Goal: Task Accomplishment & Management: Use online tool/utility

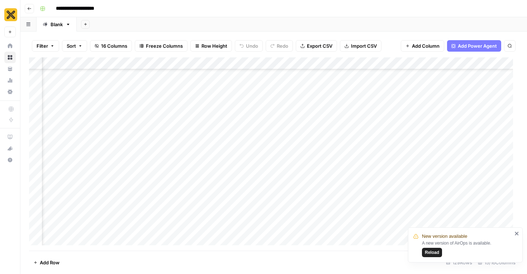
scroll to position [400, 575]
click at [454, 160] on div "Add Column" at bounding box center [274, 153] width 490 height 193
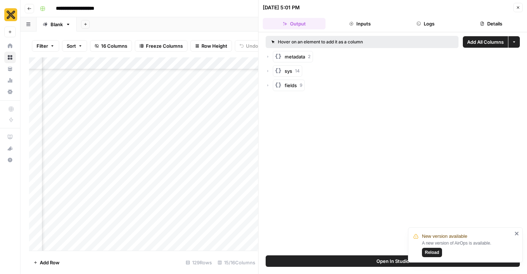
click at [518, 10] on button "Close" at bounding box center [518, 7] width 9 height 9
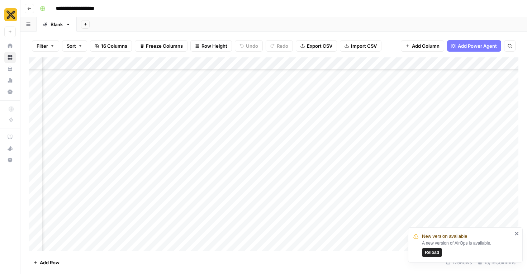
click at [516, 233] on icon "close" at bounding box center [517, 234] width 5 height 6
click at [290, 199] on div "Add Column" at bounding box center [274, 153] width 490 height 193
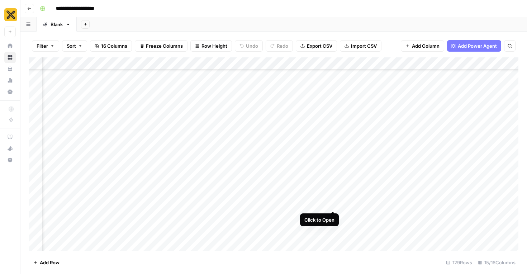
click at [331, 197] on div "Add Column" at bounding box center [274, 153] width 490 height 193
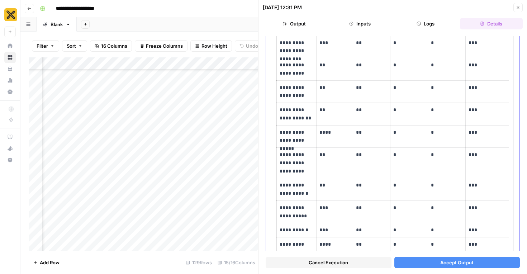
scroll to position [103, 0]
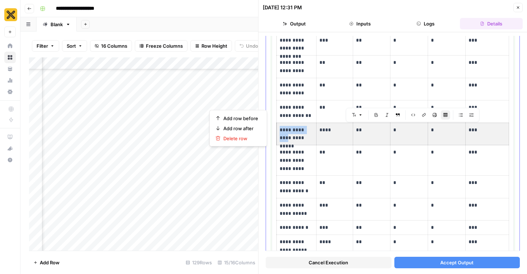
drag, startPoint x: 485, startPoint y: 132, endPoint x: 309, endPoint y: 131, distance: 176.5
click at [309, 131] on tr "**********" at bounding box center [393, 134] width 232 height 23
click at [243, 137] on span "Delete row" at bounding box center [240, 138] width 35 height 7
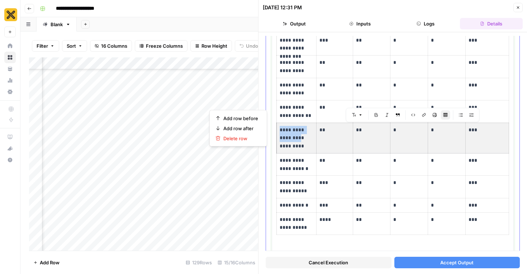
drag, startPoint x: 491, startPoint y: 140, endPoint x: 291, endPoint y: 135, distance: 200.6
click at [291, 135] on tr "**********" at bounding box center [393, 138] width 232 height 30
click at [248, 139] on span "Delete row" at bounding box center [240, 138] width 35 height 7
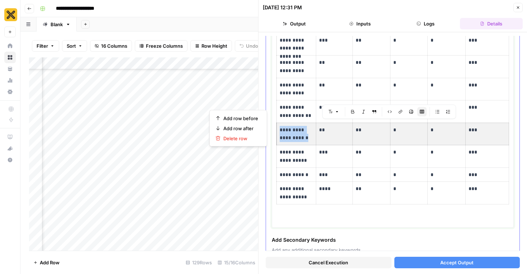
drag, startPoint x: 486, startPoint y: 141, endPoint x: 305, endPoint y: 136, distance: 181.3
click at [305, 136] on tr "**********" at bounding box center [393, 134] width 232 height 23
click at [246, 140] on span "Delete row" at bounding box center [240, 138] width 35 height 7
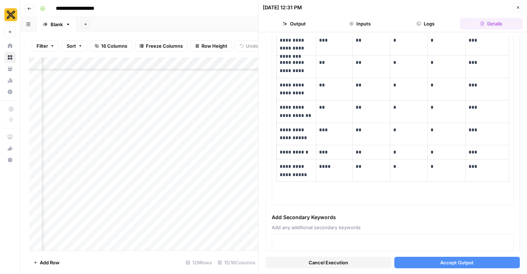
click at [455, 263] on span "Accept Output" at bounding box center [457, 262] width 33 height 7
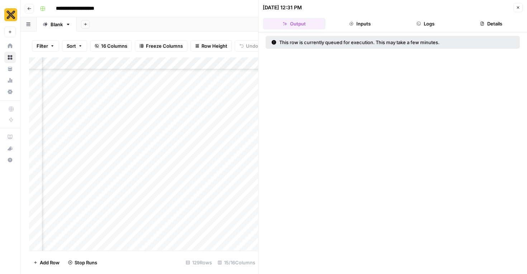
click at [518, 8] on icon "button" at bounding box center [518, 7] width 4 height 4
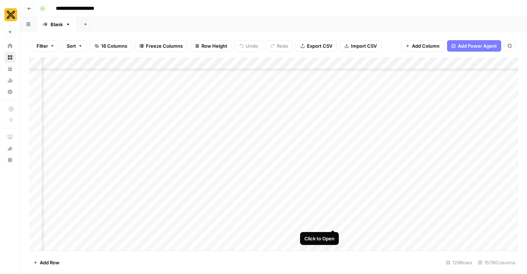
click at [334, 215] on div "Add Column" at bounding box center [274, 153] width 490 height 193
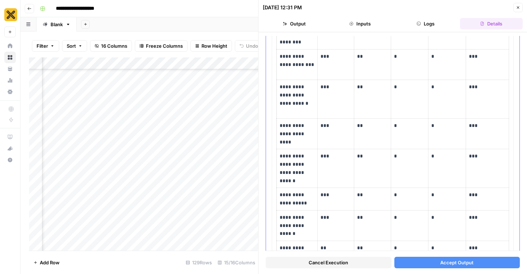
scroll to position [164, 0]
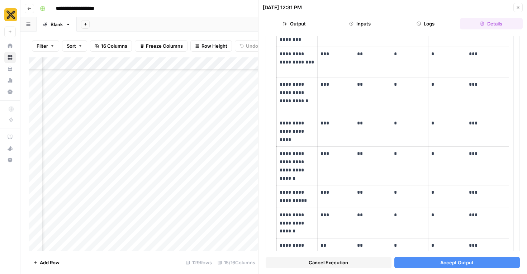
click at [519, 6] on icon "button" at bounding box center [518, 7] width 4 height 4
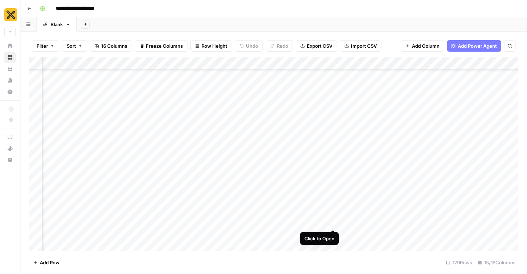
click at [332, 216] on div "Add Column" at bounding box center [274, 153] width 490 height 193
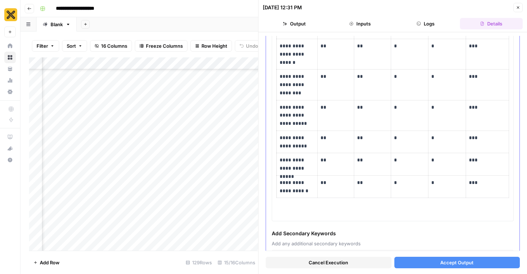
scroll to position [368, 0]
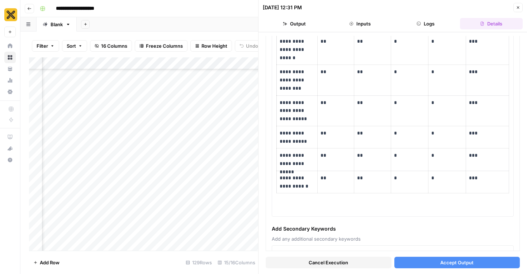
click at [439, 260] on button "Accept Output" at bounding box center [458, 262] width 126 height 11
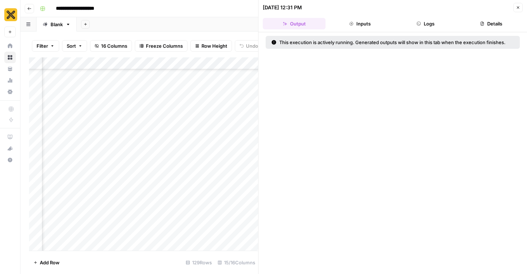
click at [518, 8] on icon "button" at bounding box center [518, 7] width 3 height 3
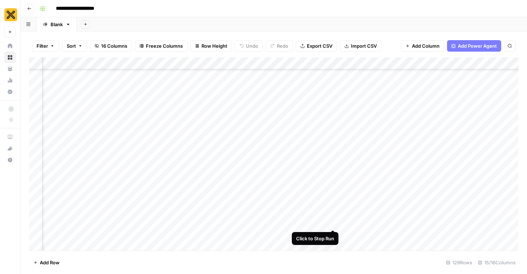
scroll to position [431, 44]
click at [333, 202] on div "Add Column" at bounding box center [274, 153] width 490 height 193
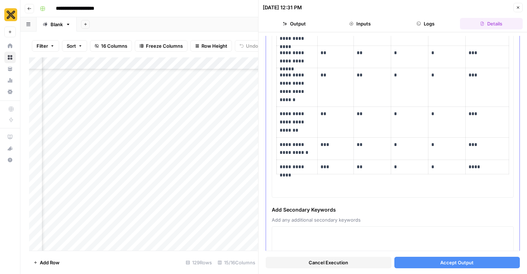
scroll to position [527, 0]
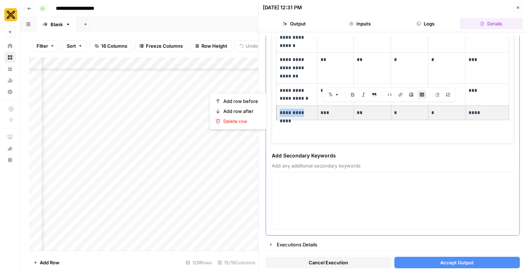
drag, startPoint x: 483, startPoint y: 115, endPoint x: 297, endPoint y: 114, distance: 185.5
click at [297, 114] on tr "**********" at bounding box center [393, 113] width 232 height 14
click at [251, 121] on span "Delete row" at bounding box center [240, 121] width 35 height 7
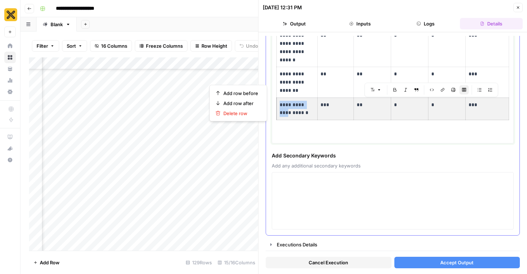
drag, startPoint x: 482, startPoint y: 115, endPoint x: 305, endPoint y: 107, distance: 177.8
click at [305, 107] on tr "**********" at bounding box center [393, 109] width 232 height 23
click at [238, 115] on span "Delete row" at bounding box center [240, 113] width 35 height 7
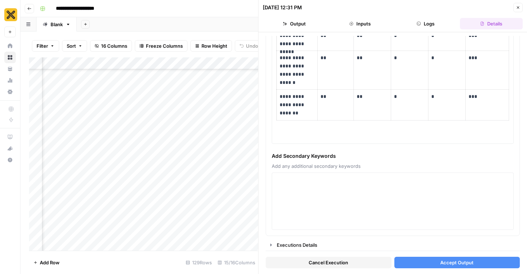
click at [439, 264] on button "Accept Output" at bounding box center [458, 262] width 126 height 11
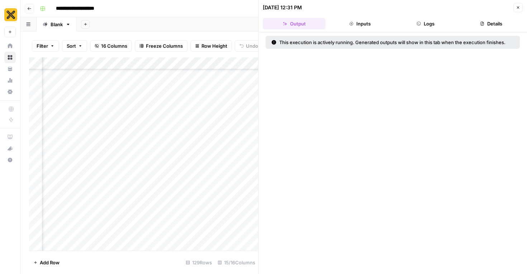
click at [518, 5] on button "Close" at bounding box center [518, 7] width 9 height 9
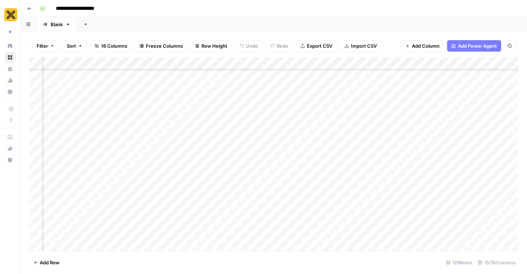
click at [312, 227] on div "Add Column" at bounding box center [274, 153] width 490 height 193
click at [334, 225] on div "Add Column" at bounding box center [274, 153] width 490 height 193
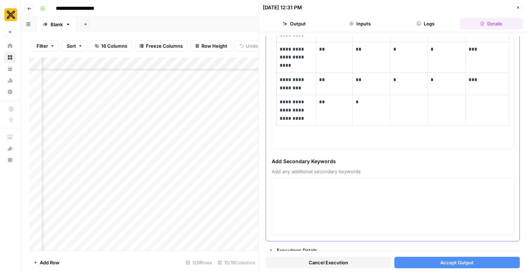
scroll to position [416, 0]
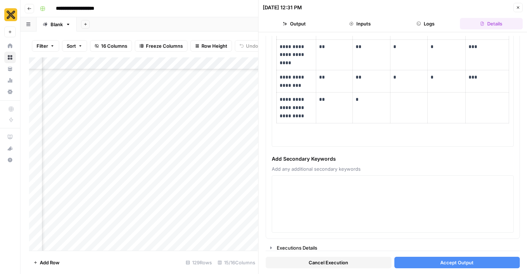
click at [471, 257] on button "Accept Output" at bounding box center [458, 262] width 126 height 11
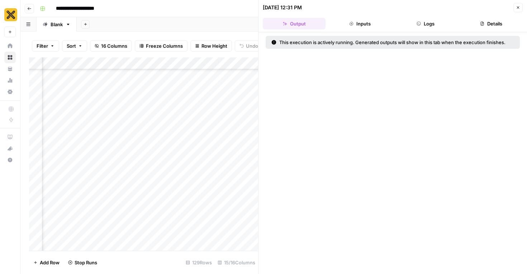
click at [519, 9] on icon "button" at bounding box center [518, 7] width 4 height 4
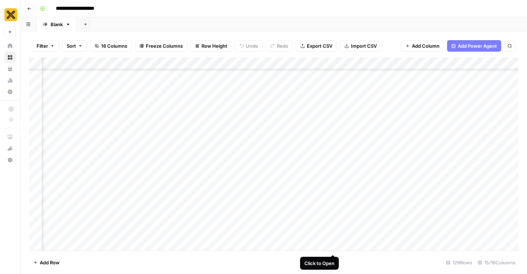
click at [334, 241] on div "Add Column" at bounding box center [274, 153] width 490 height 193
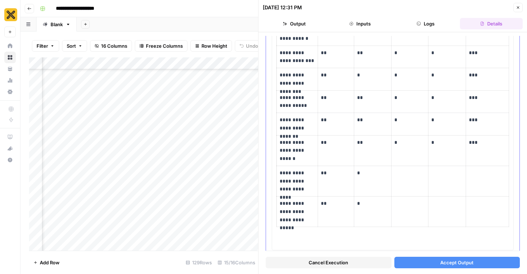
scroll to position [521, 0]
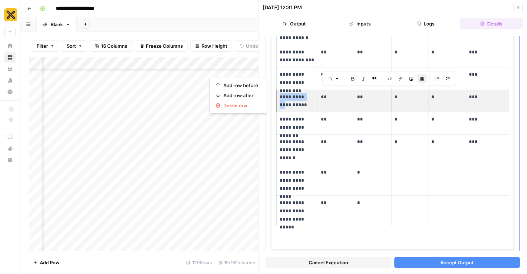
drag, startPoint x: 477, startPoint y: 105, endPoint x: 302, endPoint y: 99, distance: 175.5
click at [302, 99] on tr "**********" at bounding box center [393, 101] width 232 height 23
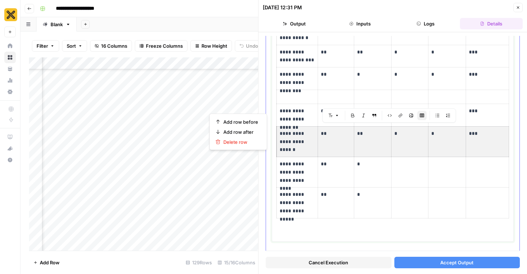
drag, startPoint x: 498, startPoint y: 141, endPoint x: 306, endPoint y: 146, distance: 191.6
click at [306, 146] on tr "**********" at bounding box center [393, 141] width 232 height 30
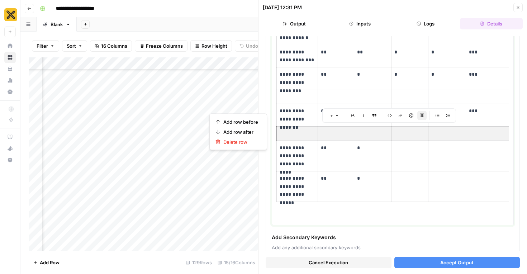
scroll to position [1342, 44]
click at [423, 263] on button "Accept Output" at bounding box center [458, 262] width 126 height 11
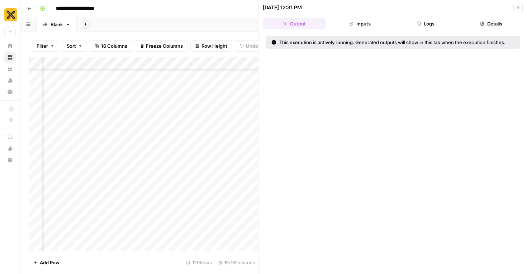
click at [518, 8] on icon "button" at bounding box center [518, 7] width 4 height 4
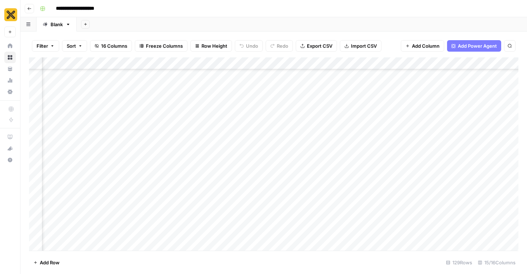
scroll to position [794, 44]
click at [331, 160] on div "Add Column" at bounding box center [274, 153] width 490 height 193
type input "*****"
click at [505, 66] on icon "Close Search" at bounding box center [504, 66] width 6 height 6
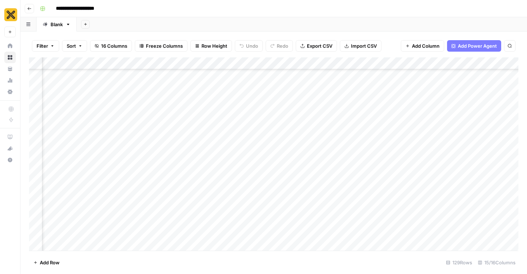
scroll to position [575, 44]
click at [301, 172] on div "Add Column" at bounding box center [274, 153] width 490 height 193
click at [171, 166] on div "Add Column" at bounding box center [274, 153] width 490 height 193
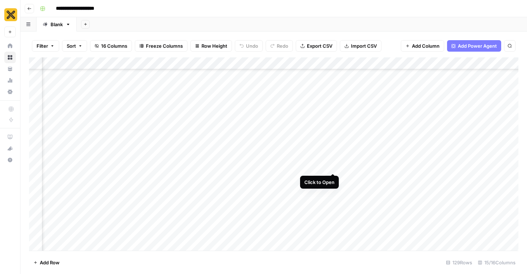
click at [333, 161] on div "Add Column" at bounding box center [274, 153] width 490 height 193
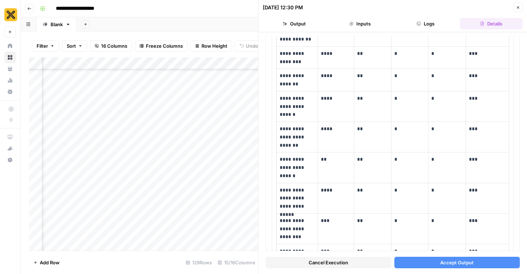
scroll to position [436, 0]
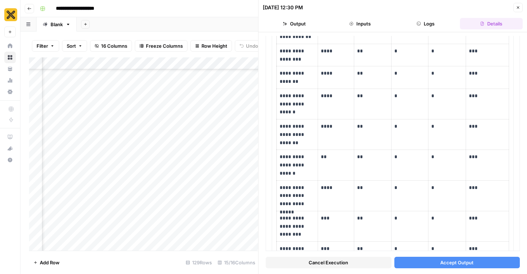
click at [213, 182] on div "Add Column" at bounding box center [143, 153] width 229 height 193
click at [519, 7] on icon "button" at bounding box center [518, 7] width 3 height 3
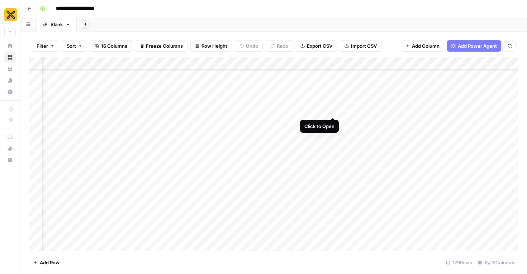
click at [334, 104] on div "Add Column" at bounding box center [274, 153] width 490 height 193
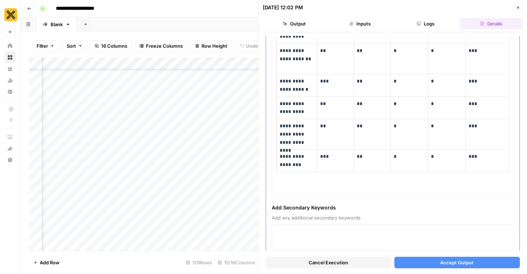
scroll to position [220, 0]
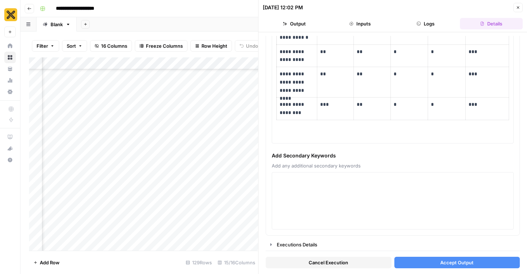
click at [471, 268] on button "Accept Output" at bounding box center [458, 262] width 126 height 11
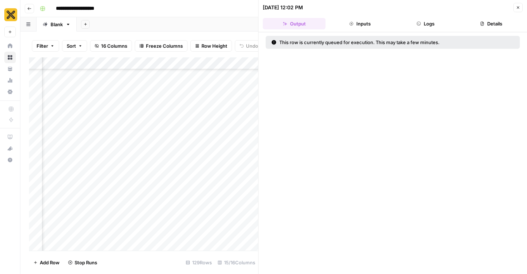
click at [519, 9] on icon "button" at bounding box center [518, 7] width 4 height 4
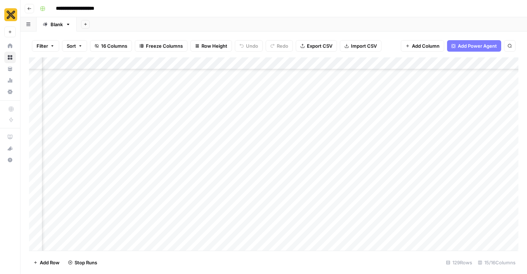
scroll to position [344, 44]
click at [310, 123] on div "Add Column" at bounding box center [274, 153] width 490 height 193
click at [333, 122] on div "Add Column" at bounding box center [274, 153] width 490 height 193
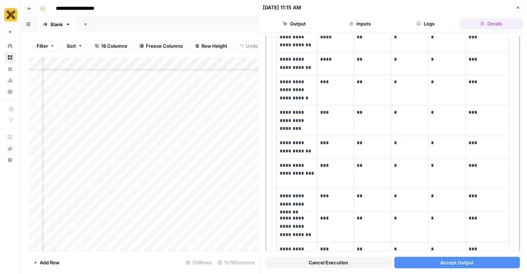
scroll to position [570, 0]
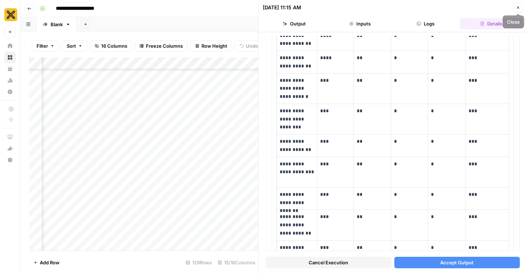
click at [519, 9] on icon "button" at bounding box center [518, 7] width 4 height 4
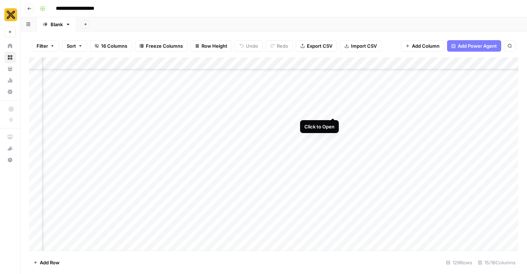
click at [334, 104] on div "Add Column" at bounding box center [274, 153] width 490 height 193
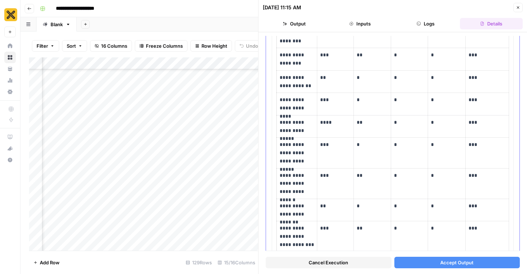
scroll to position [270, 0]
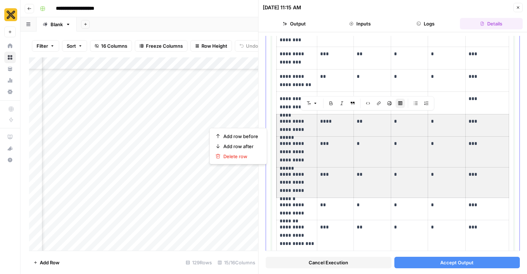
drag, startPoint x: 281, startPoint y: 120, endPoint x: 470, endPoint y: 178, distance: 197.6
click at [470, 178] on tbody "**********" at bounding box center [393, 73] width 232 height 461
click at [245, 156] on span "Delete row" at bounding box center [240, 156] width 35 height 7
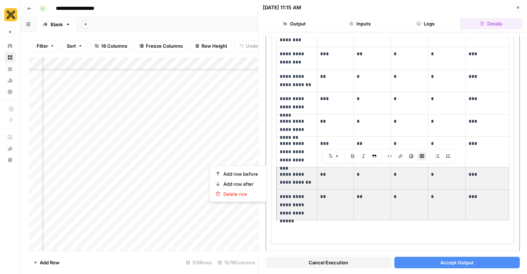
drag, startPoint x: 489, startPoint y: 209, endPoint x: 290, endPoint y: 178, distance: 201.5
click at [290, 178] on tbody "**********" at bounding box center [393, 31] width 232 height 377
click at [236, 194] on span "Delete row" at bounding box center [240, 193] width 35 height 7
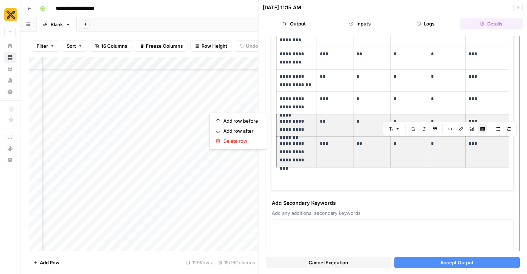
drag, startPoint x: 493, startPoint y: 151, endPoint x: 291, endPoint y: 131, distance: 203.3
click at [291, 131] on tbody "**********" at bounding box center [393, 5] width 232 height 324
click at [236, 143] on span "Delete row" at bounding box center [240, 140] width 35 height 7
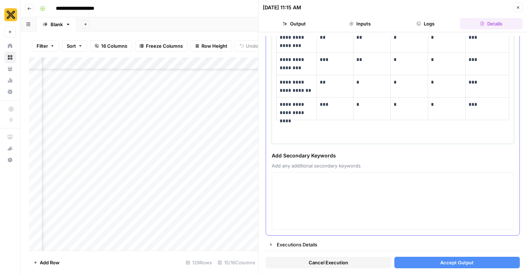
scroll to position [264, 0]
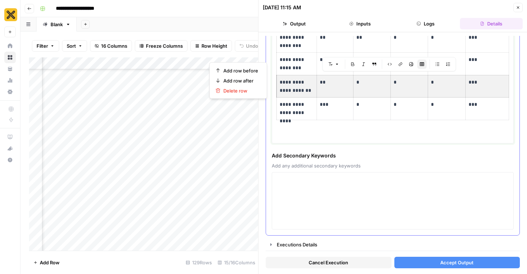
drag, startPoint x: 497, startPoint y: 90, endPoint x: 294, endPoint y: 93, distance: 202.7
click at [294, 93] on tr "**********" at bounding box center [393, 86] width 232 height 23
click at [245, 94] on span "Delete row" at bounding box center [240, 90] width 35 height 7
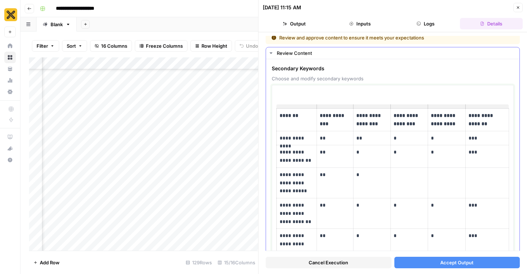
scroll to position [0, 0]
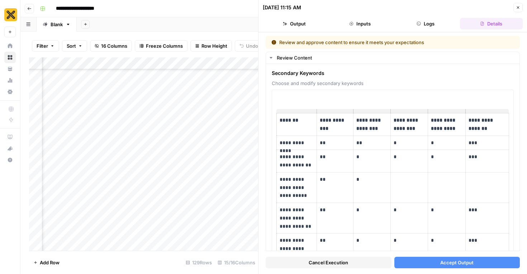
click at [437, 264] on button "Accept Output" at bounding box center [458, 262] width 126 height 11
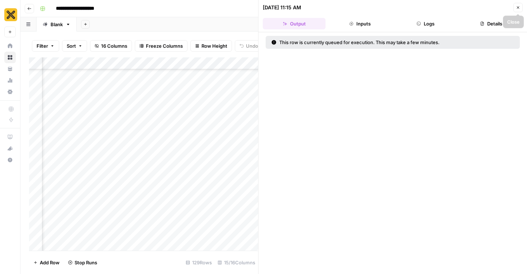
click at [518, 9] on icon "button" at bounding box center [518, 7] width 4 height 4
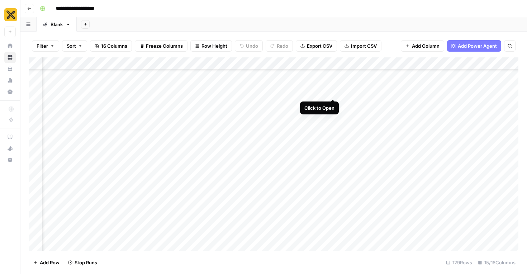
click at [334, 86] on div "Add Column" at bounding box center [274, 153] width 490 height 193
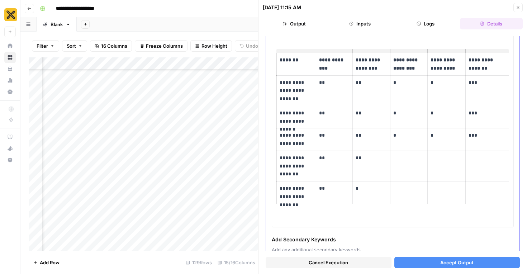
scroll to position [63, 0]
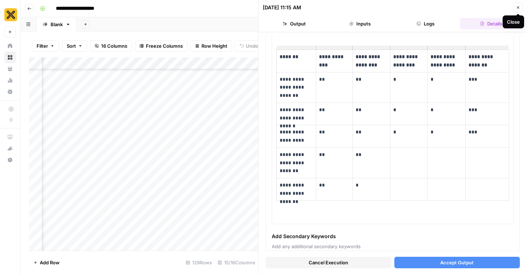
click at [520, 7] on icon "button" at bounding box center [518, 7] width 4 height 4
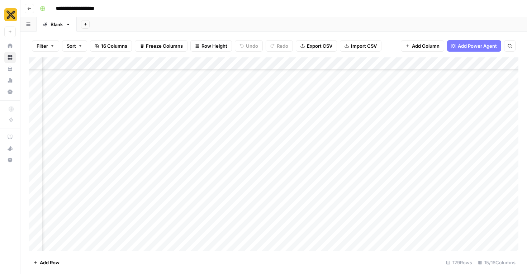
scroll to position [560, 44]
type input "*******"
click at [418, 80] on div "4 results" at bounding box center [456, 76] width 105 height 9
click at [494, 66] on icon "Next Result" at bounding box center [496, 66] width 6 height 6
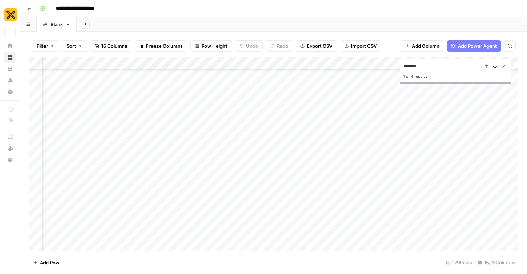
click at [494, 66] on icon "Next Result" at bounding box center [496, 66] width 6 height 6
click at [377, 240] on div "Add Column" at bounding box center [274, 153] width 490 height 193
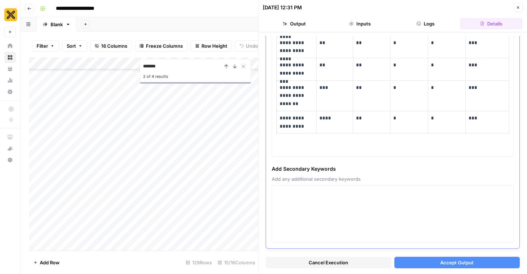
scroll to position [365, 0]
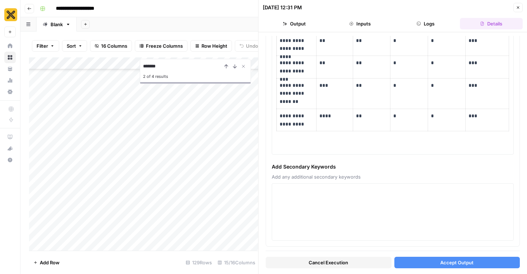
click at [470, 258] on button "Accept Output" at bounding box center [458, 262] width 126 height 11
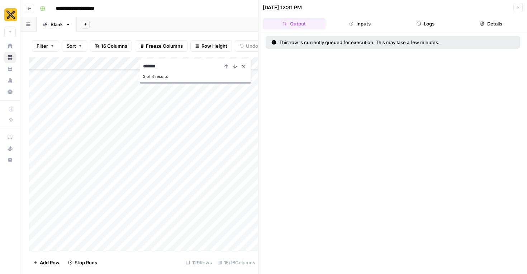
click at [517, 10] on button "Close" at bounding box center [518, 7] width 9 height 9
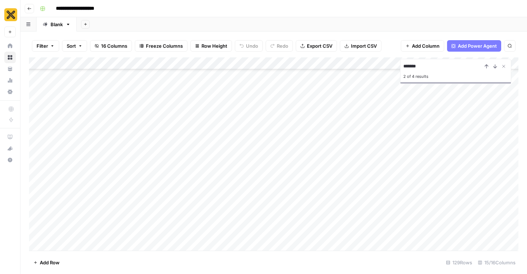
click at [271, 220] on div "Add Column" at bounding box center [274, 153] width 490 height 193
click at [379, 221] on div "Add Column" at bounding box center [274, 153] width 490 height 193
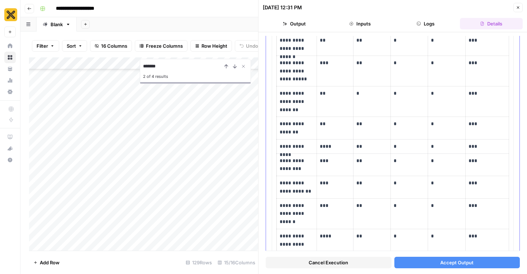
scroll to position [202, 0]
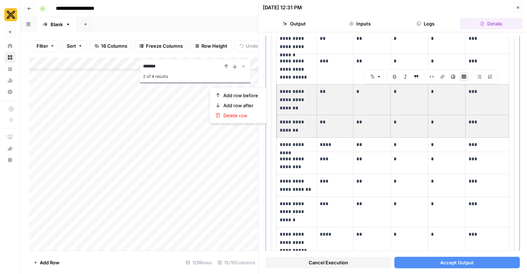
drag, startPoint x: 492, startPoint y: 126, endPoint x: 291, endPoint y: 100, distance: 203.2
click at [291, 100] on tbody "**********" at bounding box center [393, 148] width 232 height 475
click at [248, 118] on span "Delete row" at bounding box center [240, 115] width 35 height 7
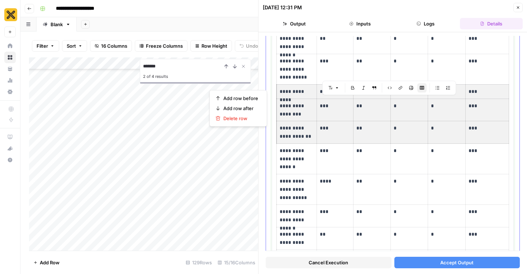
drag, startPoint x: 491, startPoint y: 137, endPoint x: 286, endPoint y: 93, distance: 210.0
click at [286, 93] on tbody "**********" at bounding box center [393, 122] width 232 height 422
click at [241, 116] on span "Delete row" at bounding box center [240, 118] width 35 height 7
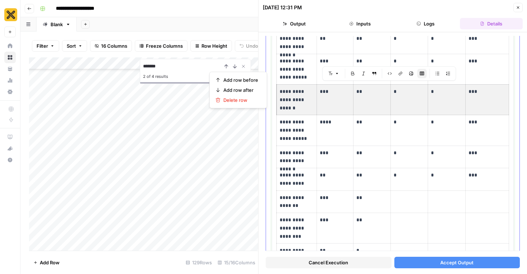
drag, startPoint x: 484, startPoint y: 98, endPoint x: 300, endPoint y: 109, distance: 184.0
click at [300, 109] on tr "**********" at bounding box center [393, 100] width 232 height 30
click at [251, 102] on span "Delete row" at bounding box center [240, 100] width 35 height 7
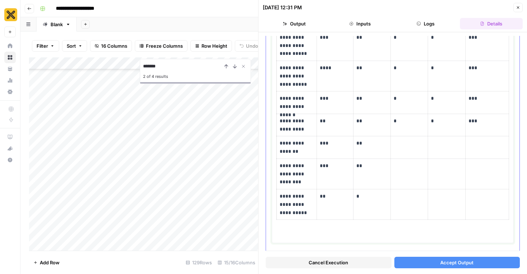
scroll to position [248, 0]
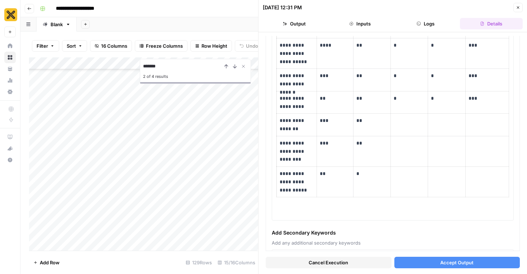
click at [473, 262] on span "Accept Output" at bounding box center [457, 262] width 33 height 7
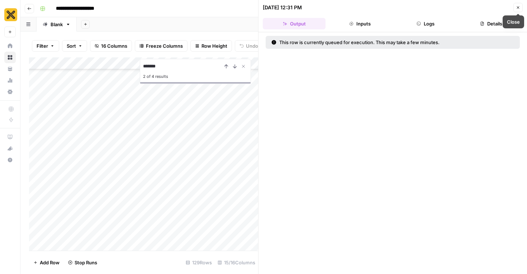
click at [518, 7] on icon "button" at bounding box center [518, 7] width 4 height 4
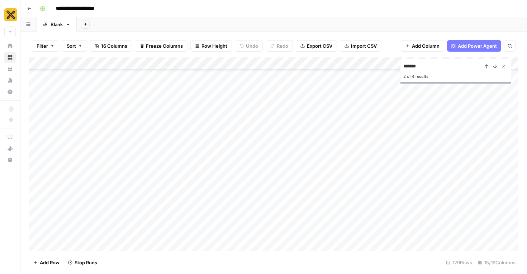
scroll to position [757, 0]
click at [377, 176] on div "Add Column" at bounding box center [274, 153] width 490 height 193
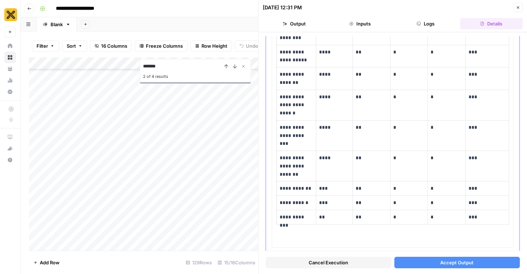
scroll to position [142, 0]
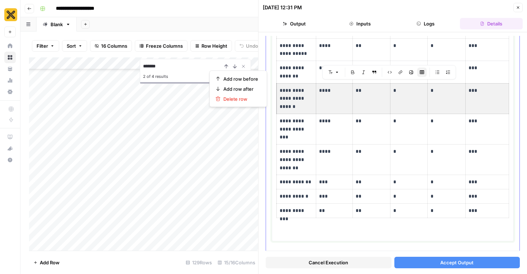
drag, startPoint x: 482, startPoint y: 107, endPoint x: 289, endPoint y: 98, distance: 193.2
click at [289, 98] on tr "**********" at bounding box center [393, 98] width 232 height 30
click at [248, 102] on span "Delete row" at bounding box center [240, 98] width 35 height 7
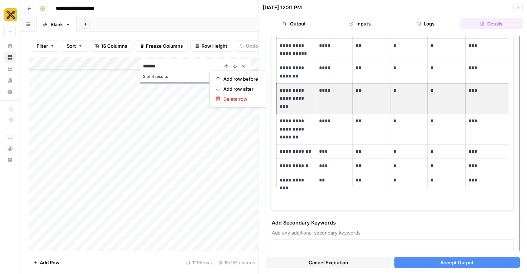
drag, startPoint x: 479, startPoint y: 99, endPoint x: 294, endPoint y: 100, distance: 184.8
click at [294, 100] on tr "**********" at bounding box center [393, 98] width 232 height 30
click at [249, 101] on span "Delete row" at bounding box center [240, 98] width 35 height 7
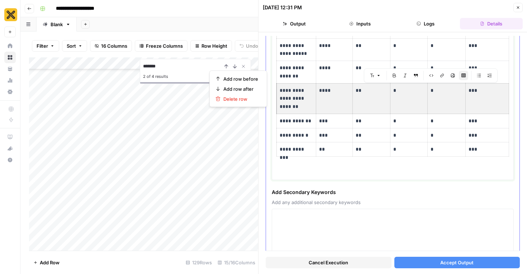
drag, startPoint x: 488, startPoint y: 103, endPoint x: 292, endPoint y: 109, distance: 196.3
click at [292, 109] on tr "**********" at bounding box center [393, 98] width 232 height 30
click at [245, 102] on span "Delete row" at bounding box center [240, 98] width 35 height 7
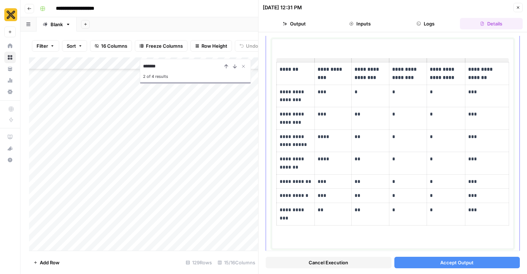
scroll to position [49, 0]
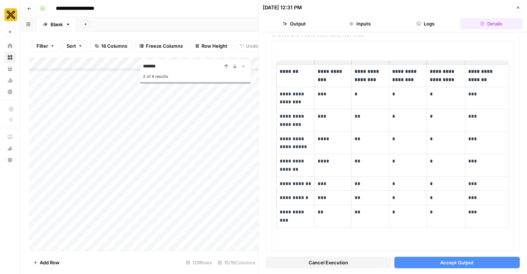
click at [452, 263] on span "Accept Output" at bounding box center [457, 262] width 33 height 7
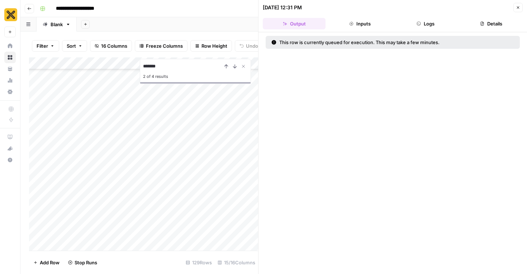
click at [517, 9] on icon "button" at bounding box center [518, 7] width 4 height 4
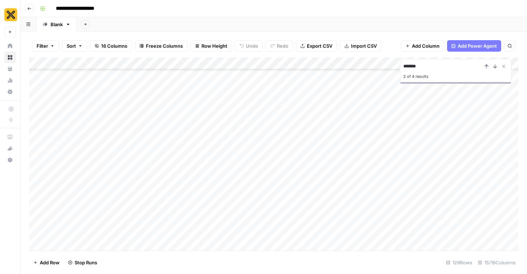
scroll to position [792, 0]
click at [355, 165] on div "Add Column" at bounding box center [274, 153] width 490 height 193
click at [377, 159] on div "Add Column" at bounding box center [274, 153] width 490 height 193
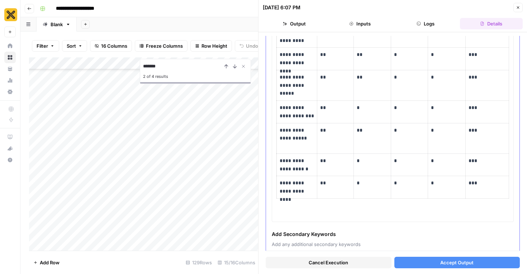
scroll to position [225, 0]
click at [428, 259] on button "Accept Output" at bounding box center [458, 262] width 126 height 11
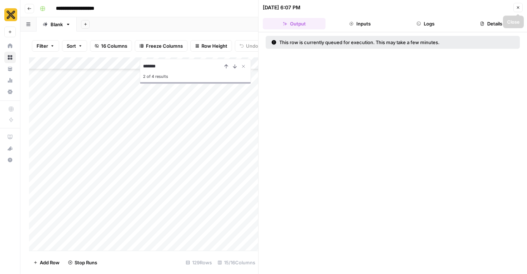
click at [517, 8] on icon "button" at bounding box center [518, 7] width 4 height 4
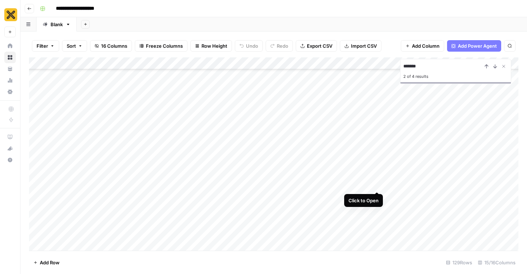
click at [377, 180] on div "Add Column" at bounding box center [274, 153] width 490 height 193
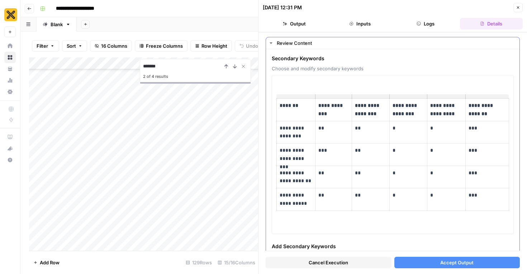
scroll to position [18, 0]
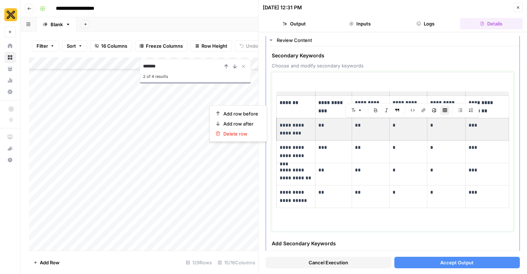
drag, startPoint x: 484, startPoint y: 127, endPoint x: 299, endPoint y: 130, distance: 185.1
click at [299, 130] on tr "**********" at bounding box center [393, 129] width 232 height 23
click at [249, 135] on span "Delete row" at bounding box center [240, 133] width 35 height 7
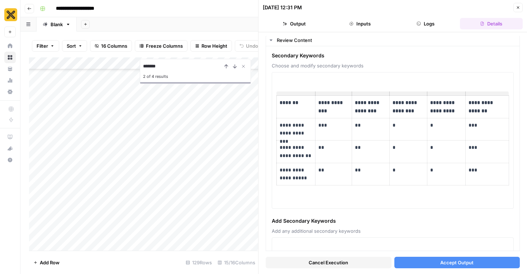
click at [520, 10] on button "Close" at bounding box center [518, 7] width 9 height 9
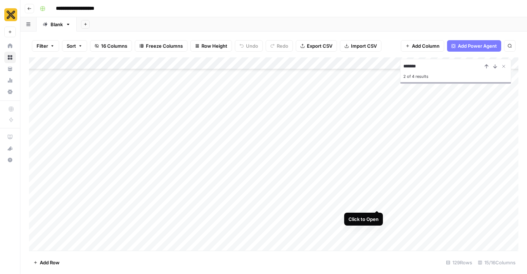
click at [378, 199] on div "Add Column" at bounding box center [274, 153] width 490 height 193
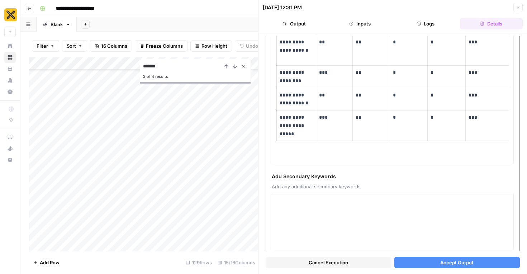
scroll to position [229, 0]
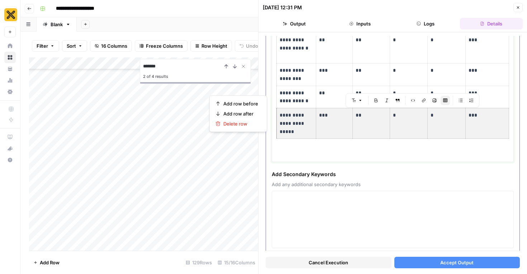
drag, startPoint x: 477, startPoint y: 124, endPoint x: 303, endPoint y: 124, distance: 174.0
click at [303, 124] on tr "**********" at bounding box center [393, 123] width 232 height 30
click at [249, 125] on span "Delete row" at bounding box center [240, 123] width 35 height 7
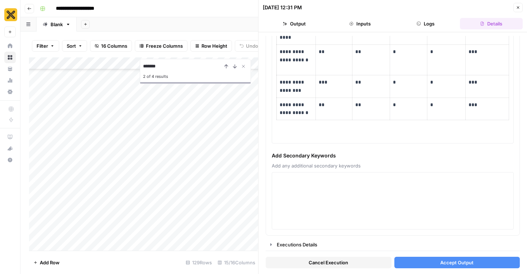
click at [453, 260] on span "Accept Output" at bounding box center [457, 262] width 33 height 7
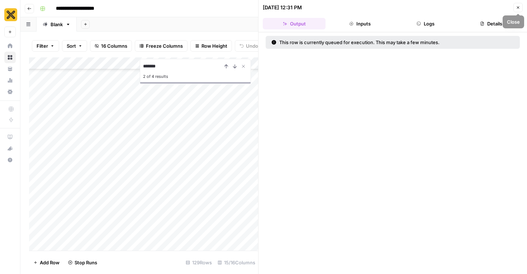
click at [519, 9] on icon "button" at bounding box center [518, 7] width 4 height 4
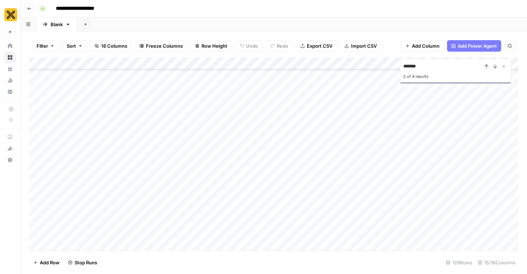
scroll to position [831, 0]
click at [377, 195] on div "Add Column" at bounding box center [274, 153] width 490 height 193
click at [377, 177] on div "Add Column" at bounding box center [274, 153] width 490 height 193
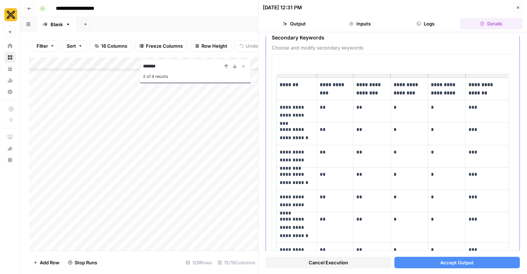
scroll to position [44, 0]
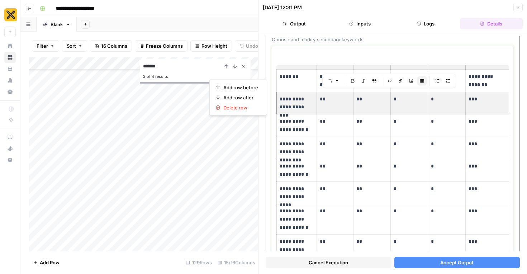
drag, startPoint x: 484, startPoint y: 110, endPoint x: 311, endPoint y: 104, distance: 173.7
click at [311, 104] on tr "**********" at bounding box center [393, 103] width 232 height 23
click at [253, 111] on button "Delete row" at bounding box center [238, 108] width 51 height 10
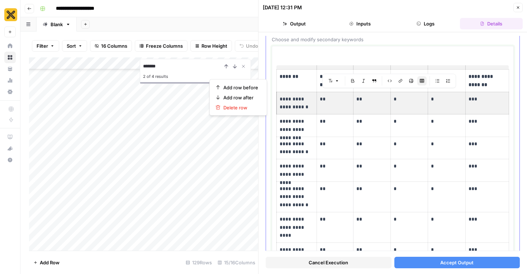
drag, startPoint x: 480, startPoint y: 105, endPoint x: 290, endPoint y: 107, distance: 189.4
click at [290, 107] on tr "**********" at bounding box center [393, 103] width 232 height 23
click at [251, 110] on span "Delete row" at bounding box center [240, 107] width 35 height 7
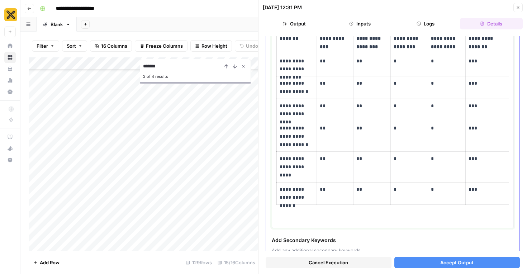
scroll to position [88, 0]
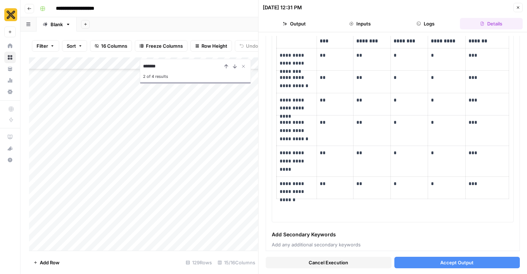
click at [522, 5] on button "Close" at bounding box center [518, 7] width 9 height 9
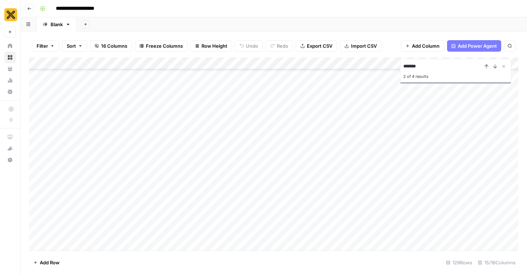
scroll to position [865, 0]
click at [377, 198] on div "Add Column" at bounding box center [274, 153] width 490 height 193
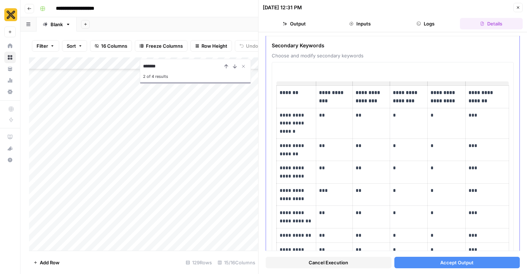
scroll to position [29, 0]
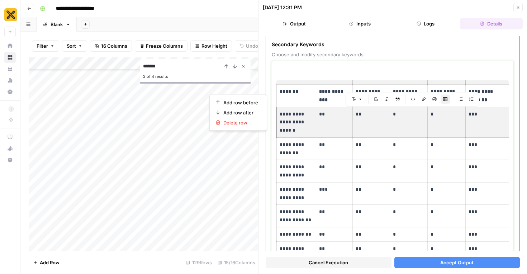
drag, startPoint x: 480, startPoint y: 128, endPoint x: 297, endPoint y: 126, distance: 182.6
click at [297, 126] on tr "**********" at bounding box center [393, 122] width 232 height 30
click at [250, 122] on span "Delete row" at bounding box center [240, 122] width 35 height 7
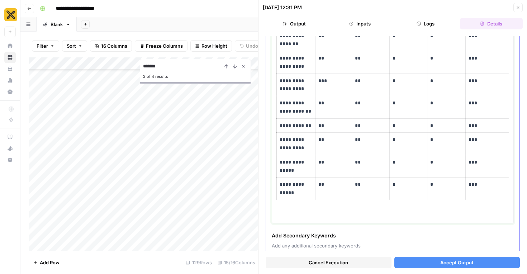
scroll to position [113, 0]
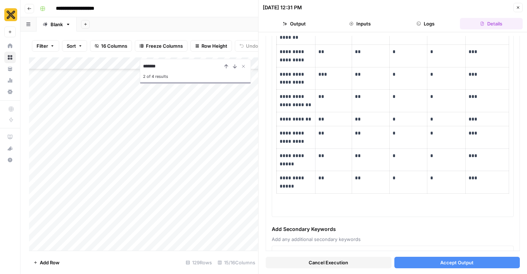
click at [518, 8] on icon "button" at bounding box center [518, 7] width 4 height 4
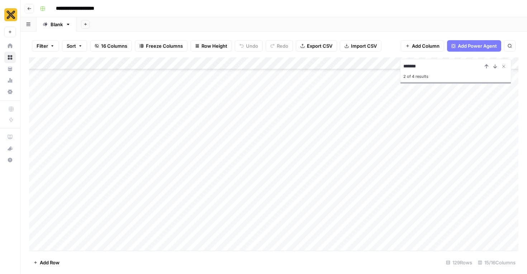
click at [215, 199] on div "Add Column" at bounding box center [274, 153] width 490 height 193
click at [378, 190] on div "Add Column" at bounding box center [274, 153] width 490 height 193
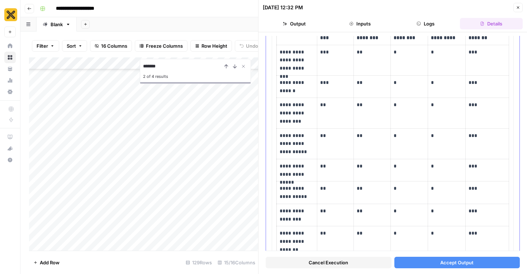
scroll to position [91, 0]
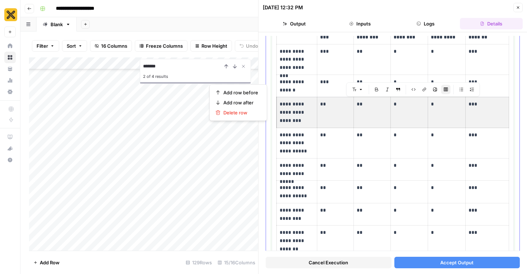
drag, startPoint x: 484, startPoint y: 114, endPoint x: 309, endPoint y: 122, distance: 175.2
click at [309, 122] on tr "**********" at bounding box center [393, 112] width 232 height 30
click at [249, 115] on span "Delete row" at bounding box center [240, 112] width 35 height 7
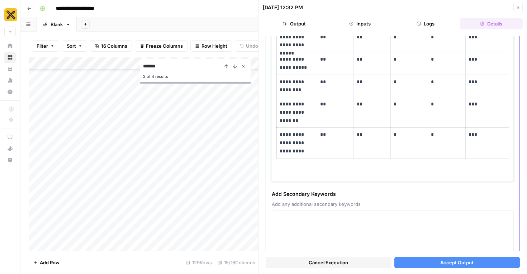
scroll to position [192, 0]
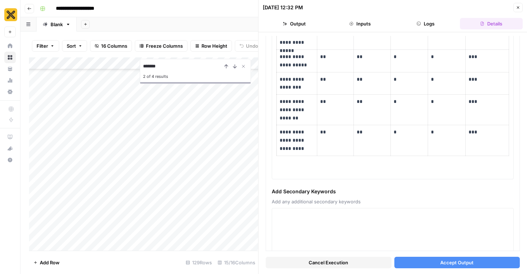
click at [433, 264] on button "Accept Output" at bounding box center [458, 262] width 126 height 11
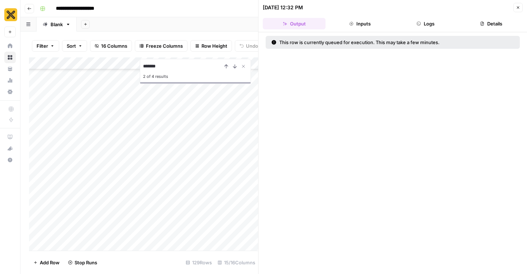
click at [518, 7] on icon "button" at bounding box center [518, 7] width 3 height 3
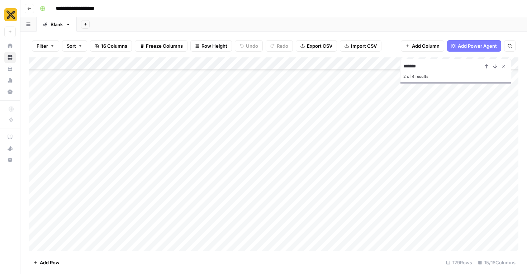
scroll to position [237, 0]
click at [376, 117] on div "Add Column" at bounding box center [274, 153] width 490 height 193
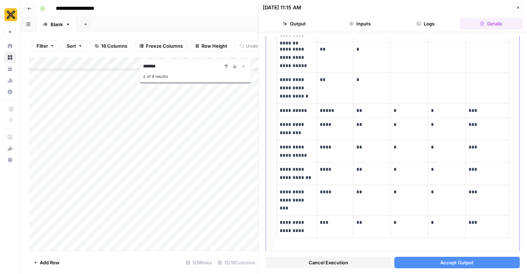
scroll to position [117, 0]
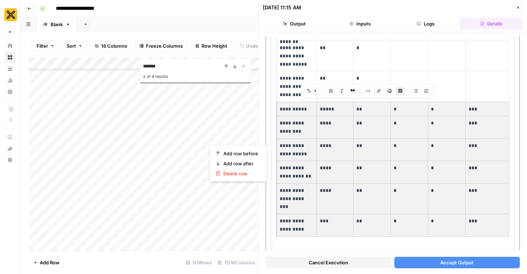
drag, startPoint x: 283, startPoint y: 106, endPoint x: 482, endPoint y: 227, distance: 233.1
click at [482, 227] on tbody "**********" at bounding box center [393, 116] width 232 height 241
click at [249, 173] on span "Delete row" at bounding box center [240, 173] width 35 height 7
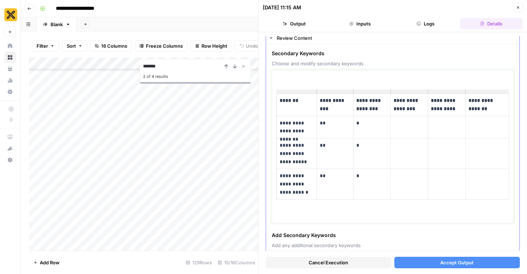
scroll to position [0, 0]
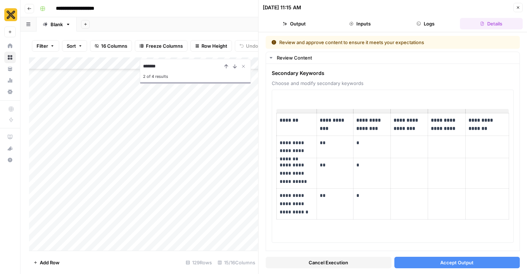
click at [520, 6] on icon "button" at bounding box center [518, 7] width 4 height 4
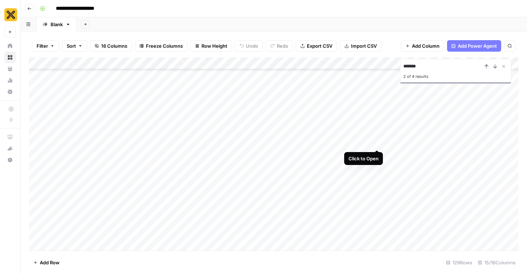
click at [378, 135] on div "Add Column" at bounding box center [274, 153] width 490 height 193
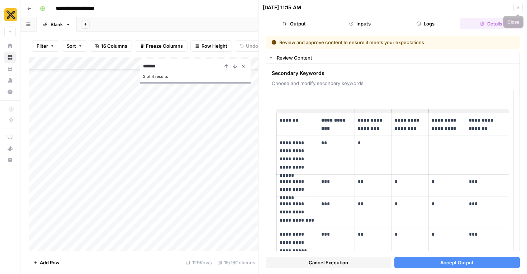
click at [516, 9] on icon "button" at bounding box center [518, 7] width 4 height 4
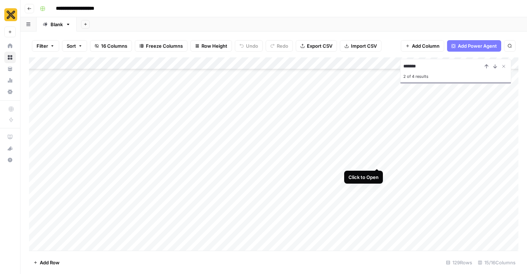
click at [378, 153] on div "Add Column" at bounding box center [274, 153] width 490 height 193
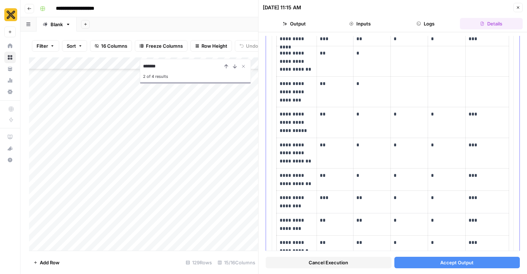
scroll to position [127, 0]
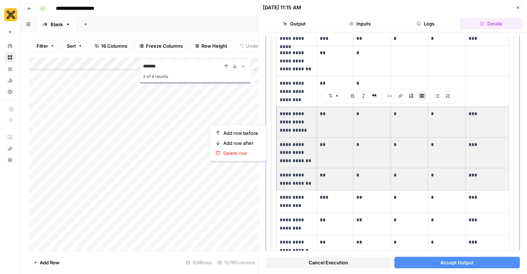
drag, startPoint x: 479, startPoint y: 179, endPoint x: 291, endPoint y: 128, distance: 195.5
click at [291, 128] on tbody "**********" at bounding box center [393, 133] width 232 height 293
click at [243, 150] on span "Delete row" at bounding box center [240, 153] width 35 height 7
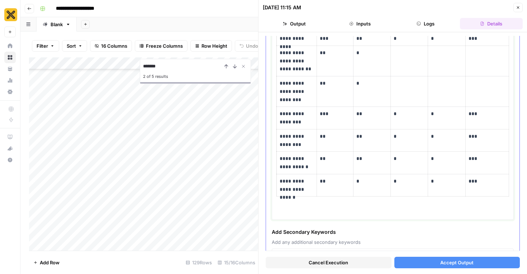
scroll to position [128, 0]
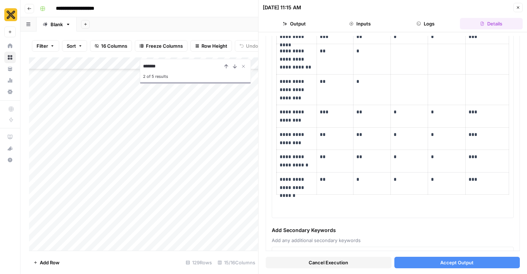
click at [441, 258] on button "Accept Output" at bounding box center [458, 262] width 126 height 11
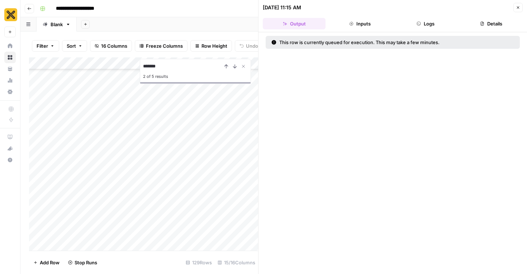
click at [518, 8] on icon "button" at bounding box center [518, 7] width 3 height 3
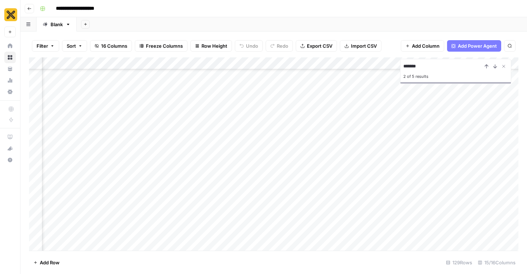
scroll to position [237, 131]
click at [503, 66] on icon "Close Search" at bounding box center [504, 66] width 3 height 3
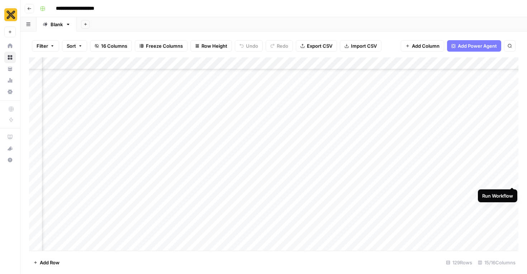
click at [513, 174] on div "Add Column" at bounding box center [274, 153] width 490 height 193
click at [376, 192] on div "Add Column" at bounding box center [274, 153] width 490 height 193
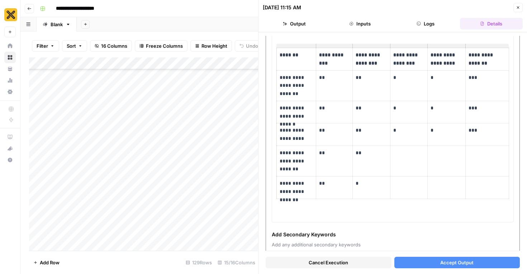
scroll to position [81, 0]
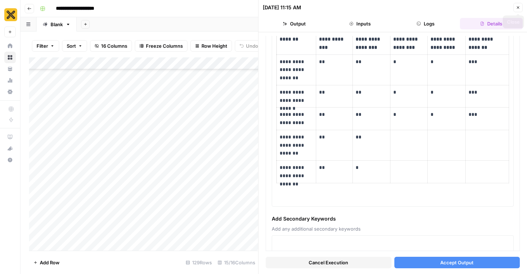
click at [517, 9] on icon "button" at bounding box center [518, 7] width 4 height 4
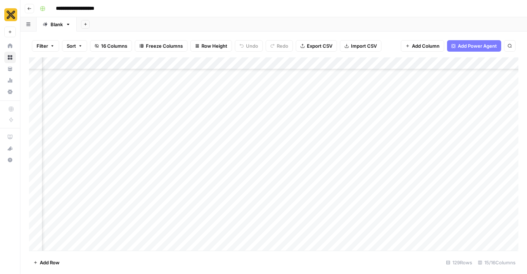
scroll to position [281, 310]
click at [444, 227] on div "Add Column" at bounding box center [274, 153] width 490 height 193
click at [411, 113] on div "Add Column" at bounding box center [274, 153] width 490 height 193
click at [411, 150] on div "Add Column" at bounding box center [274, 153] width 490 height 193
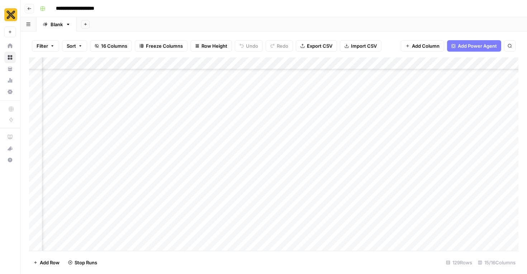
click at [409, 169] on div "Add Column" at bounding box center [274, 153] width 490 height 193
